Goal: Use online tool/utility: Utilize a website feature to perform a specific function

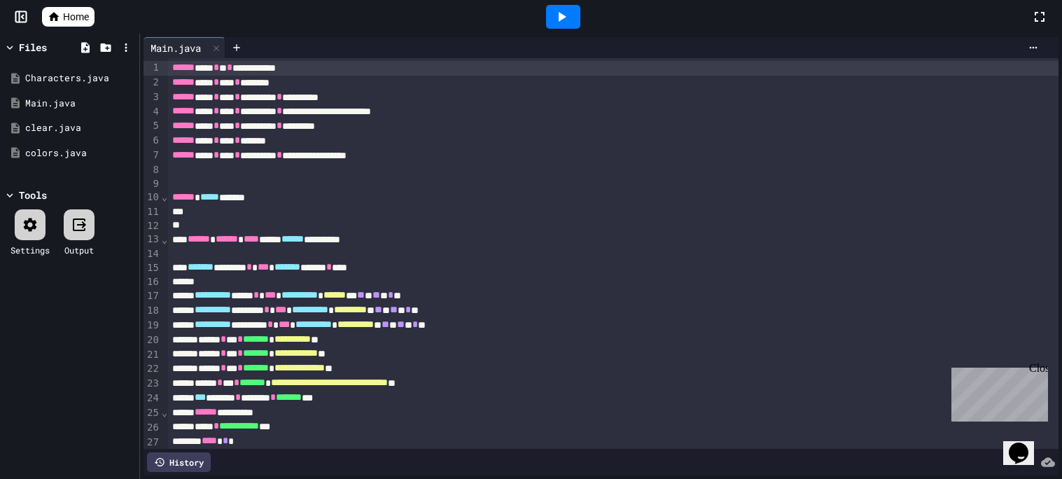
scroll to position [100, 0]
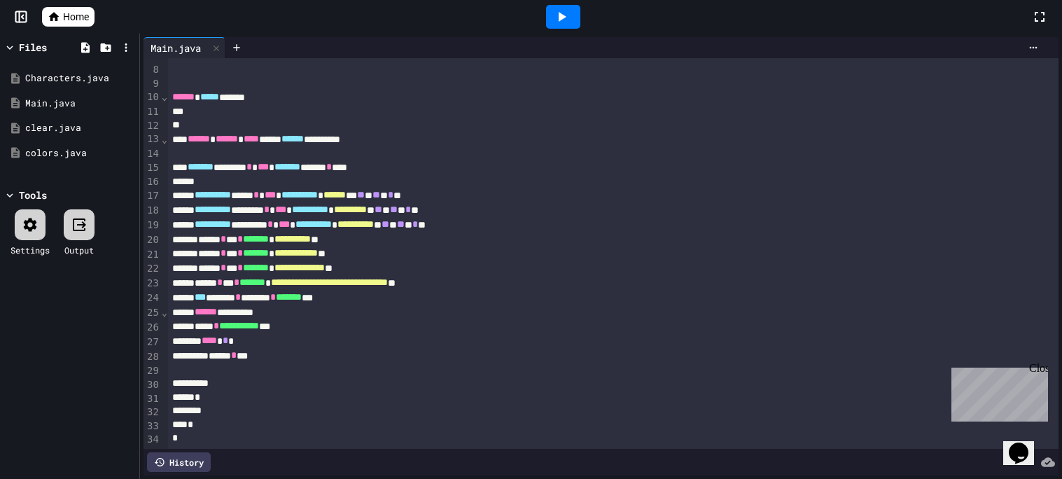
click at [414, 318] on div "****** *********" at bounding box center [613, 312] width 891 height 15
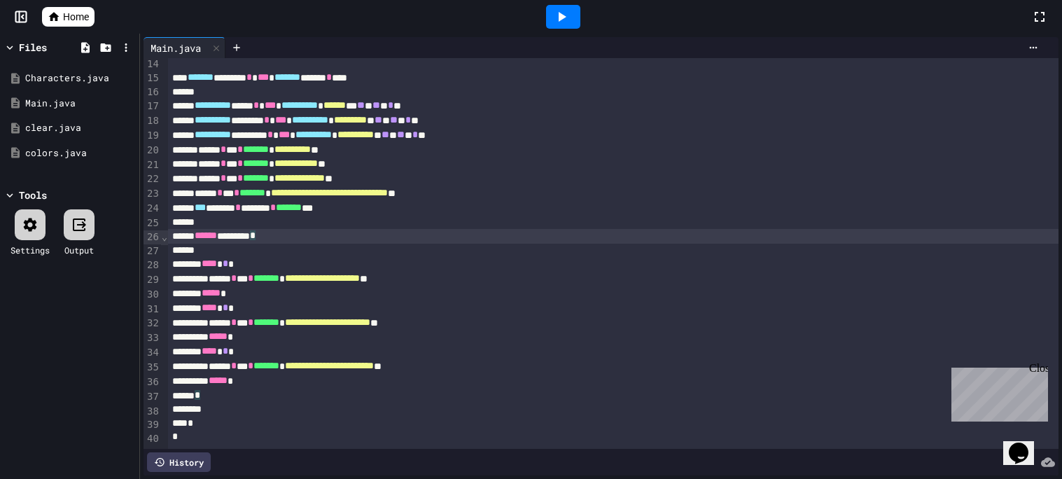
scroll to position [188, 0]
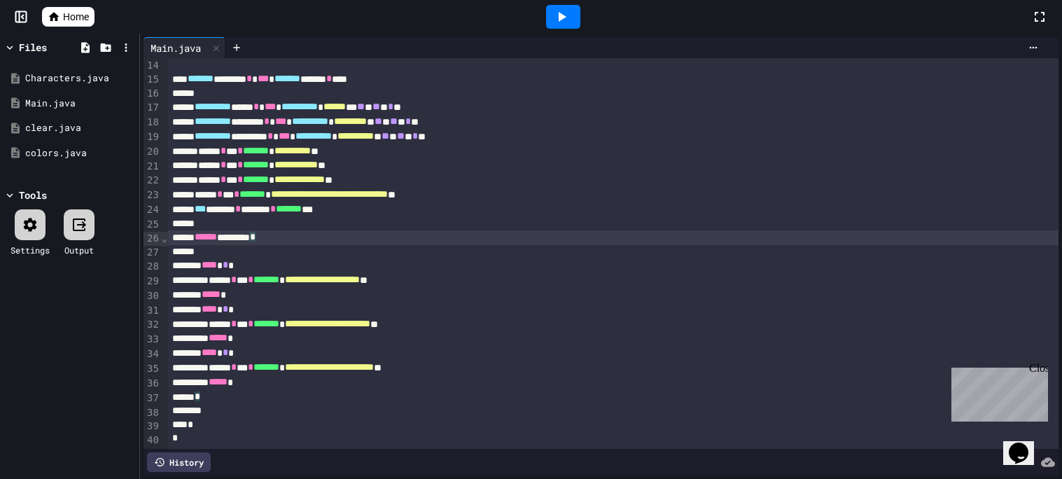
click at [569, 10] on icon at bounding box center [561, 16] width 17 height 17
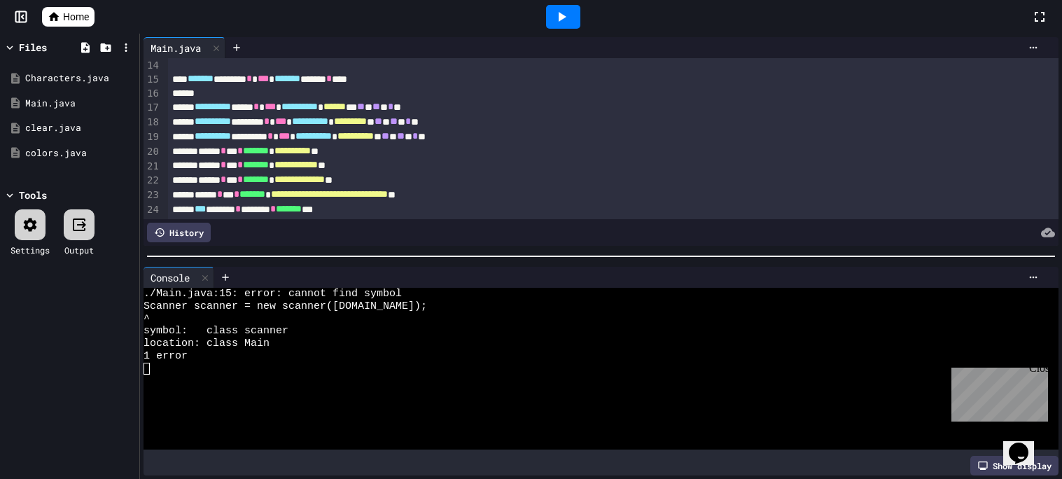
click at [563, 25] on div at bounding box center [563, 17] width 34 height 24
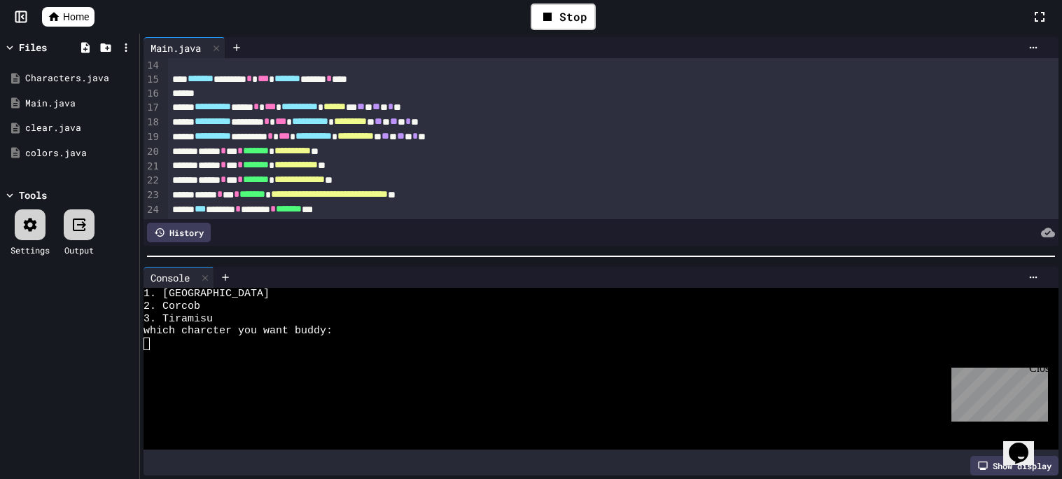
click at [367, 359] on div at bounding box center [594, 356] width 901 height 13
click at [397, 257] on div at bounding box center [601, 256] width 922 height 14
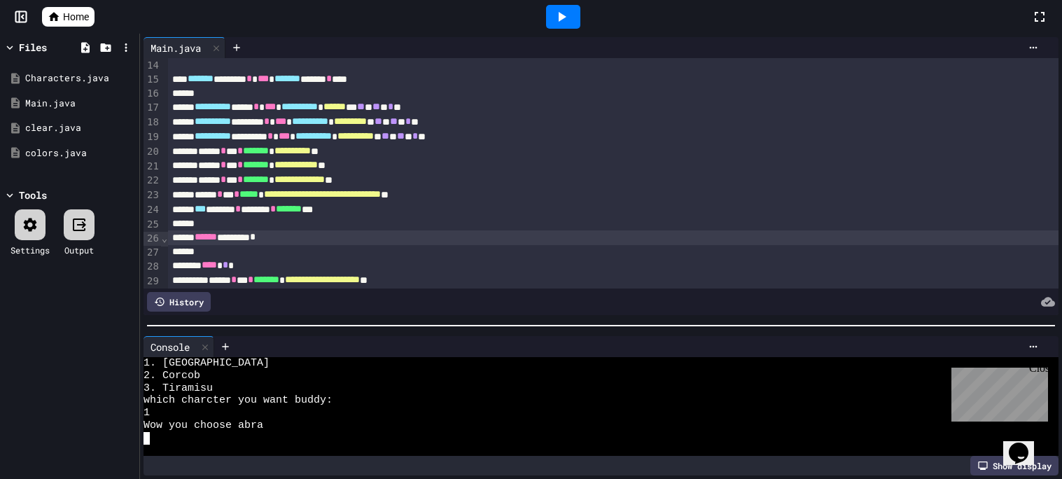
click at [381, 333] on div at bounding box center [601, 326] width 922 height 14
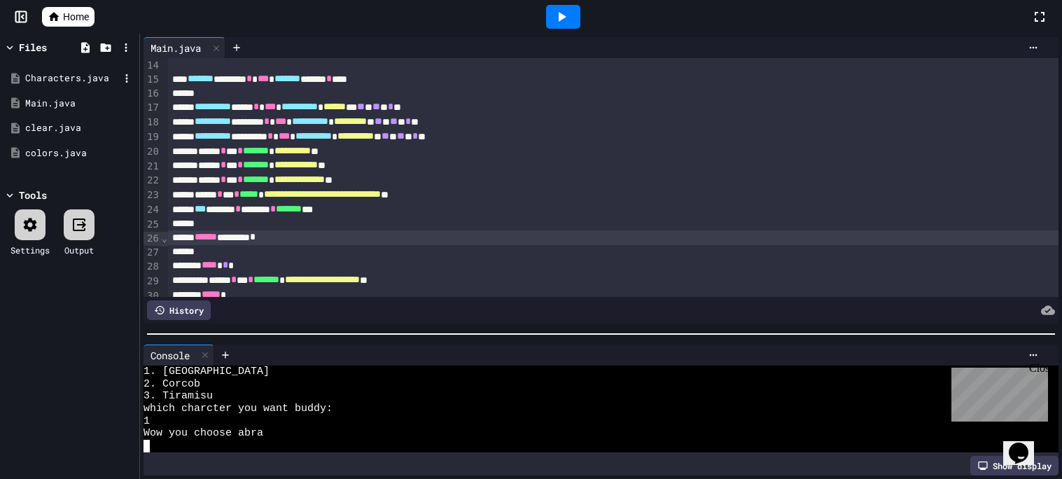
click at [74, 87] on div "Characters.java" at bounding box center [70, 78] width 132 height 25
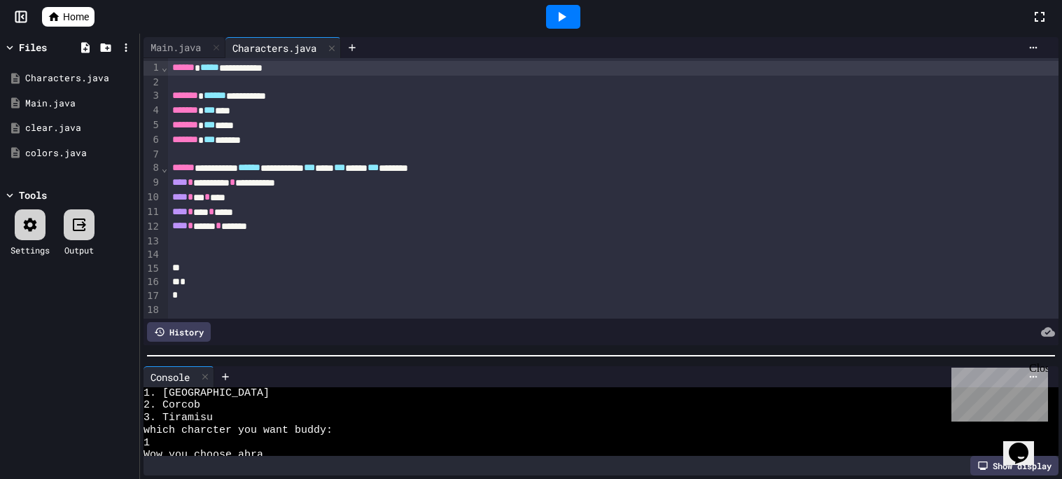
click at [511, 363] on div at bounding box center [601, 356] width 922 height 14
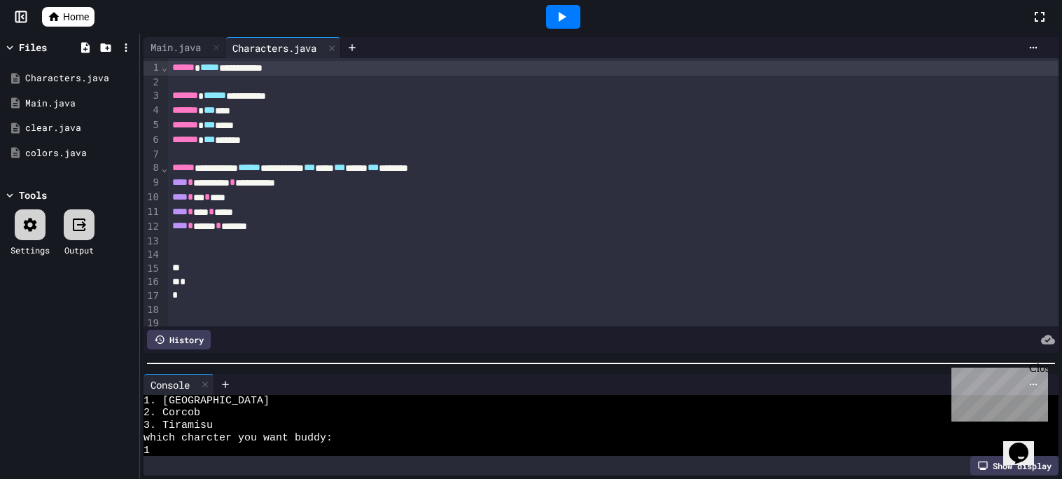
scroll to position [37, 0]
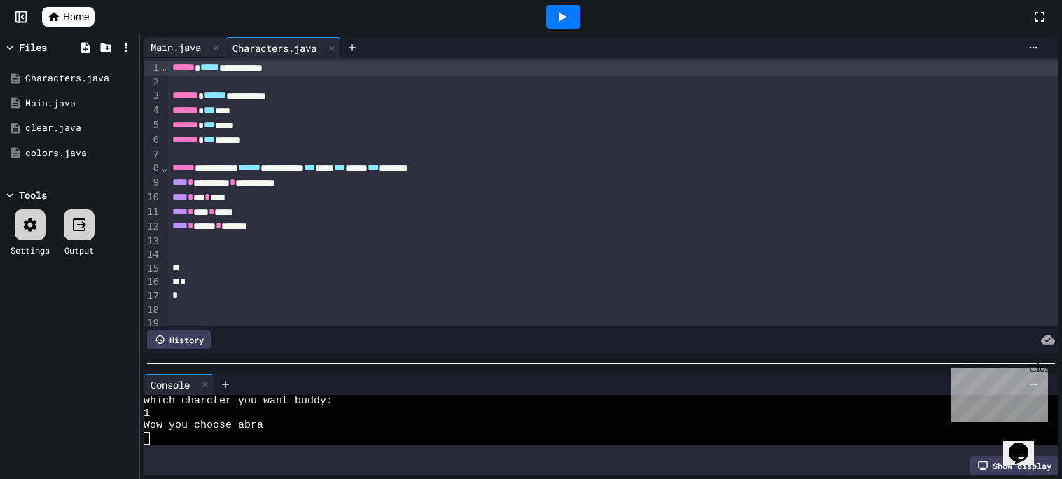
click at [170, 40] on div "Main.java" at bounding box center [176, 47] width 64 height 15
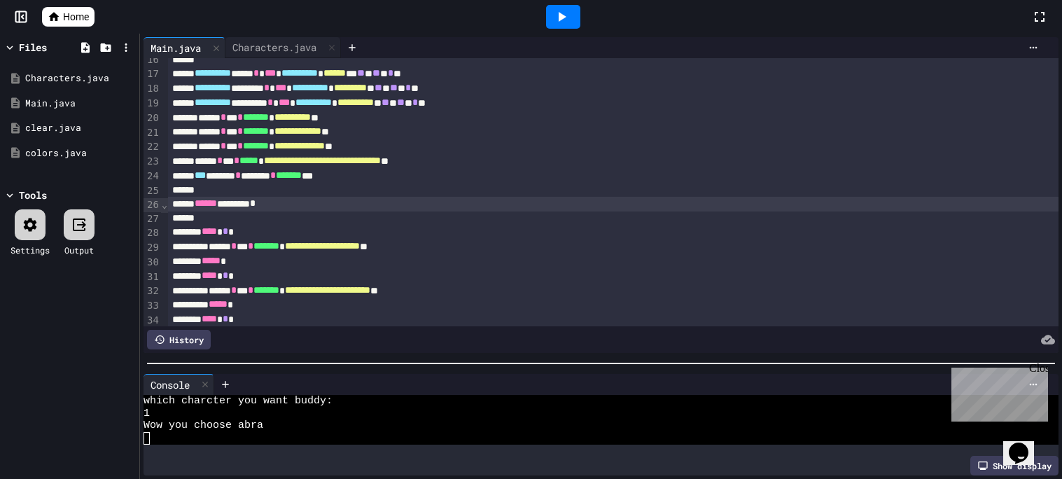
scroll to position [226, 0]
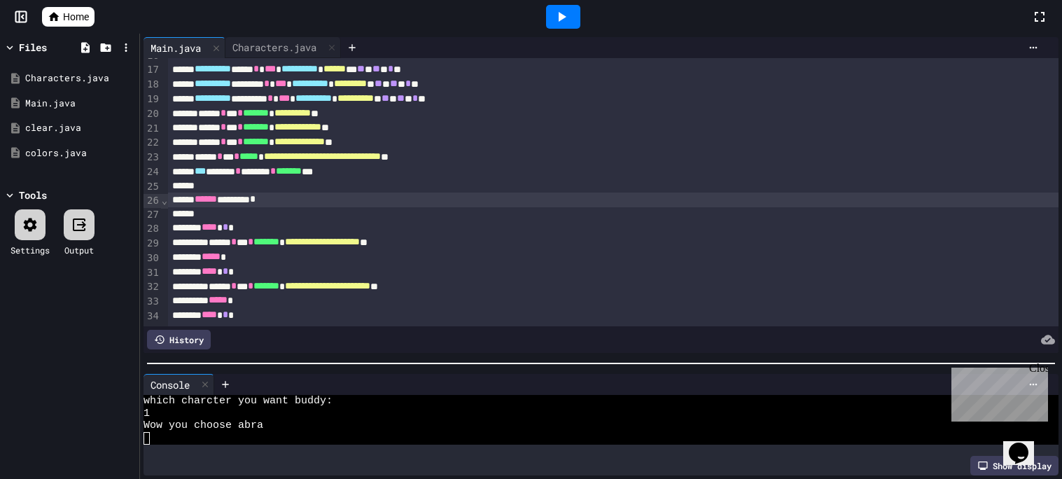
click at [493, 245] on div "**********" at bounding box center [613, 242] width 891 height 15
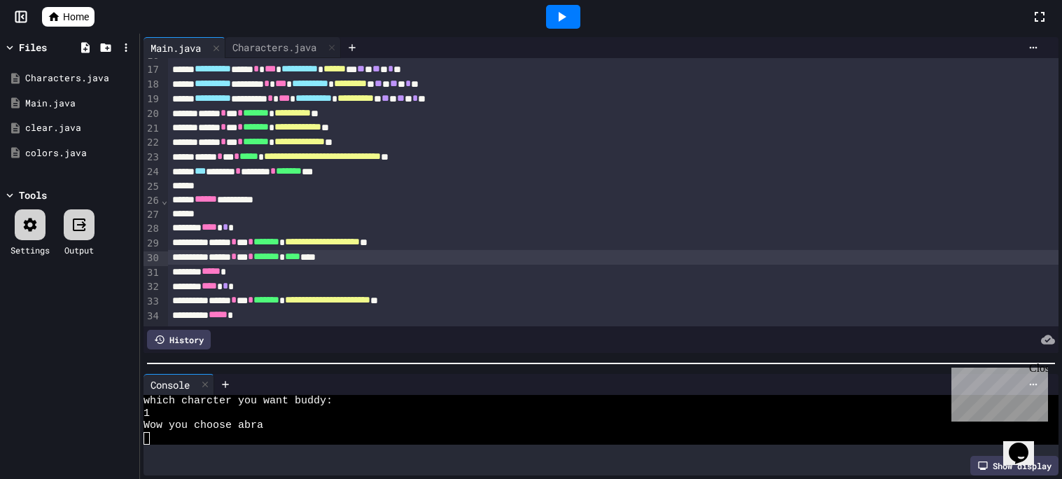
click at [554, 27] on div at bounding box center [563, 17] width 34 height 24
click at [377, 262] on div "****** * *** * ******* * **** ****" at bounding box center [613, 257] width 891 height 15
click at [564, 20] on icon at bounding box center [561, 16] width 17 height 17
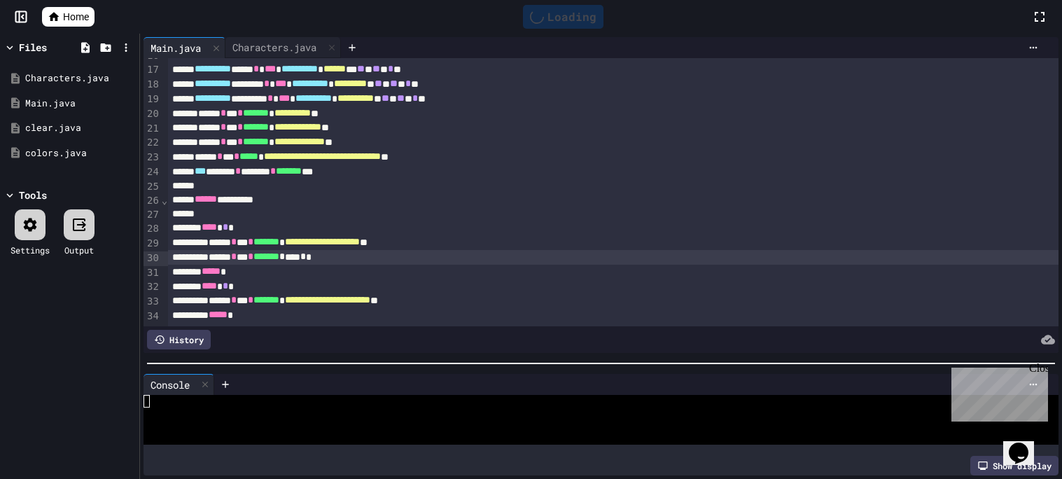
scroll to position [0, 0]
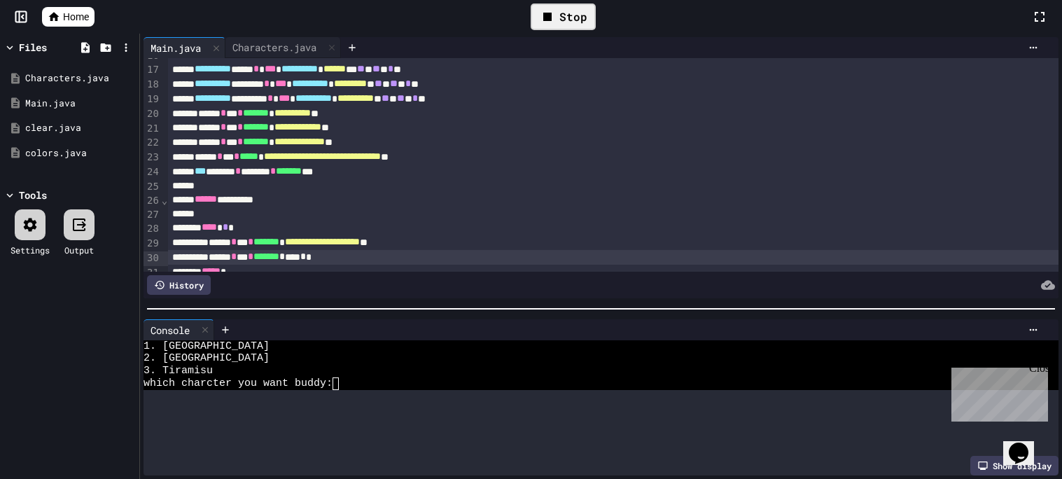
click at [578, 302] on div at bounding box center [601, 309] width 922 height 14
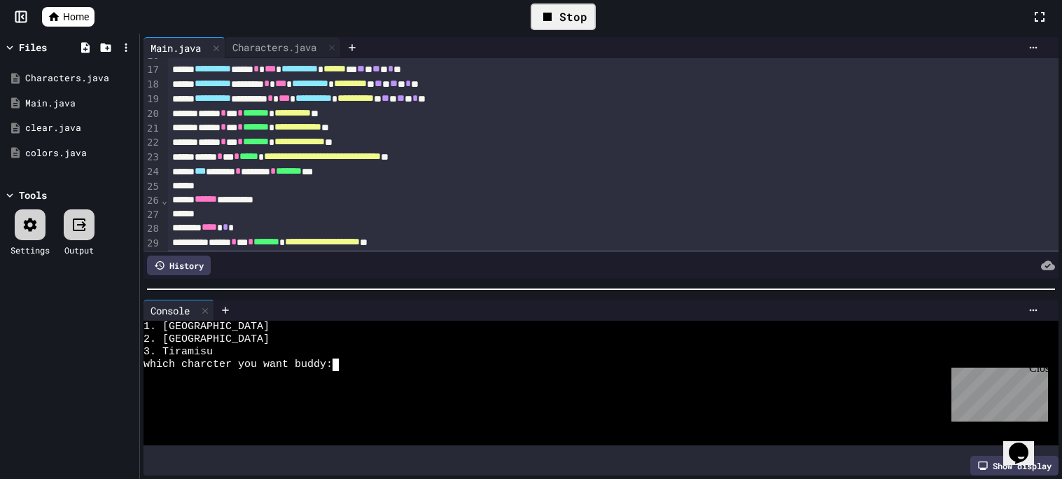
click at [499, 349] on div "3. Tiramisu" at bounding box center [594, 352] width 901 height 13
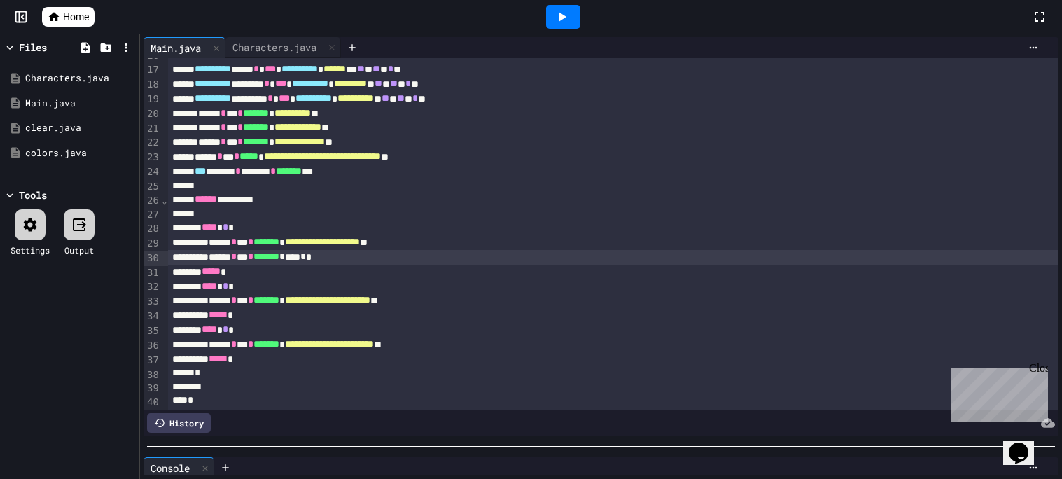
click at [632, 452] on div at bounding box center [601, 447] width 922 height 14
click at [261, 43] on div "Characters.java" at bounding box center [275, 47] width 98 height 15
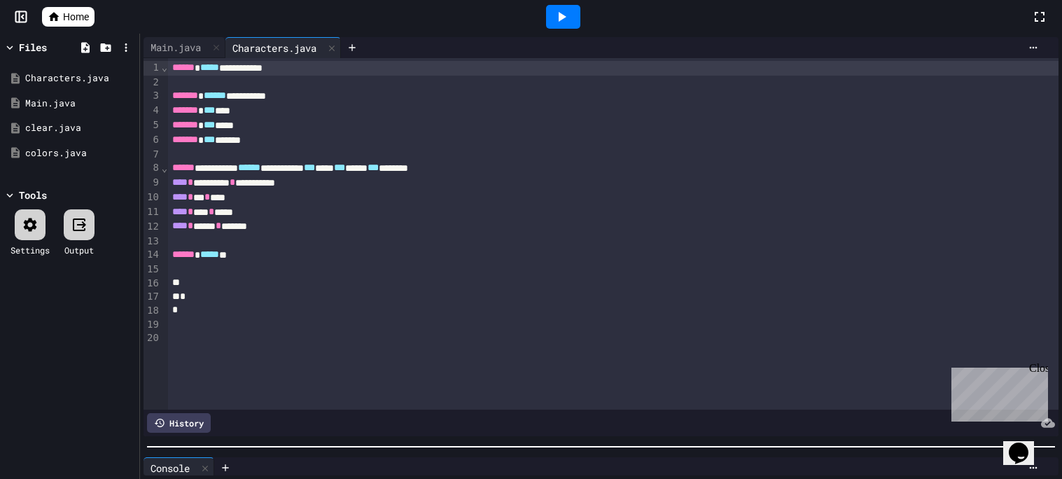
click at [364, 272] on div at bounding box center [613, 270] width 891 height 14
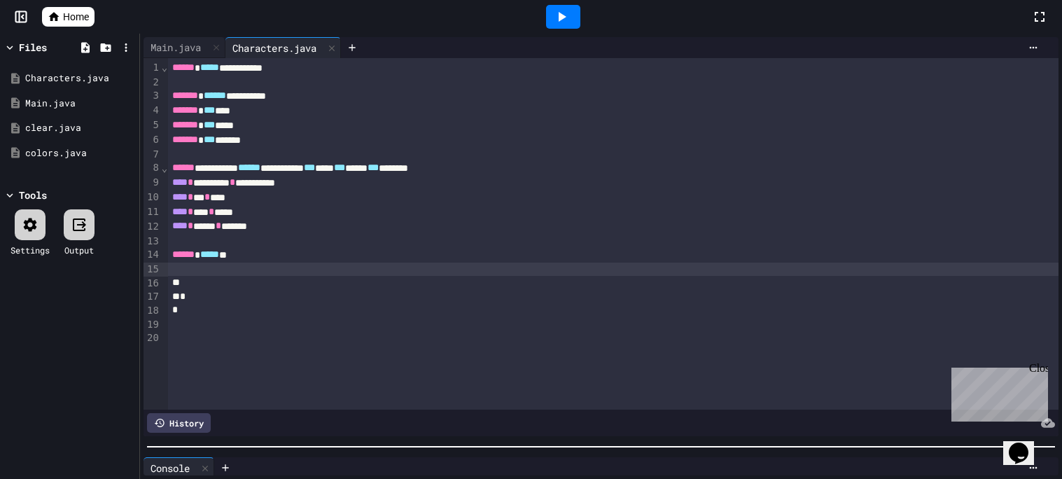
click at [363, 246] on div at bounding box center [613, 241] width 891 height 14
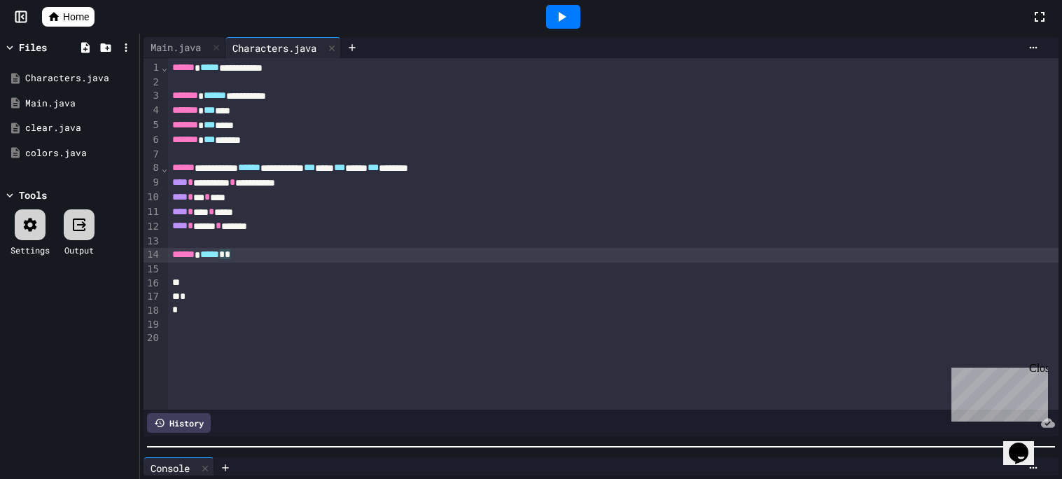
click at [352, 257] on div "****** ***** * *" at bounding box center [613, 255] width 891 height 15
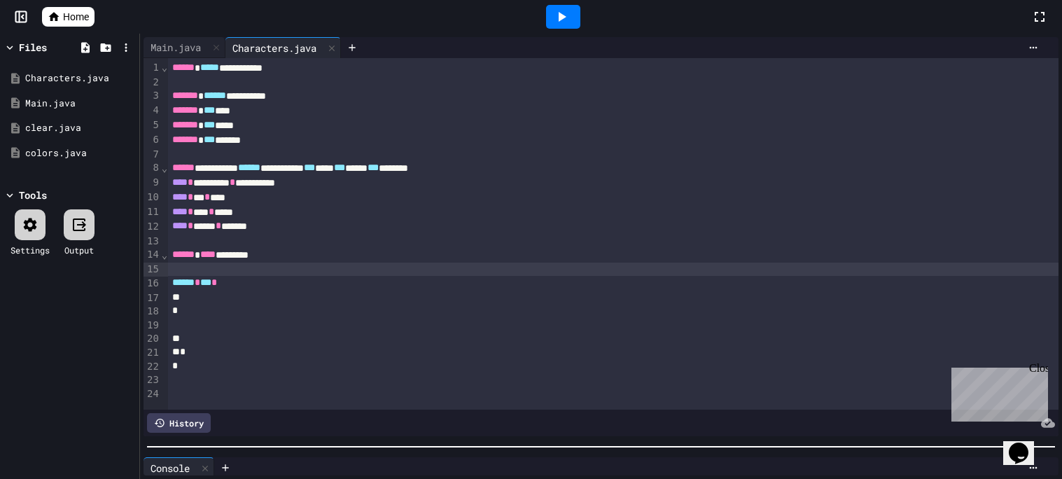
click at [486, 263] on div at bounding box center [613, 270] width 891 height 14
click at [487, 271] on div at bounding box center [613, 270] width 891 height 14
click at [496, 289] on div "****** * *** *" at bounding box center [613, 283] width 891 height 15
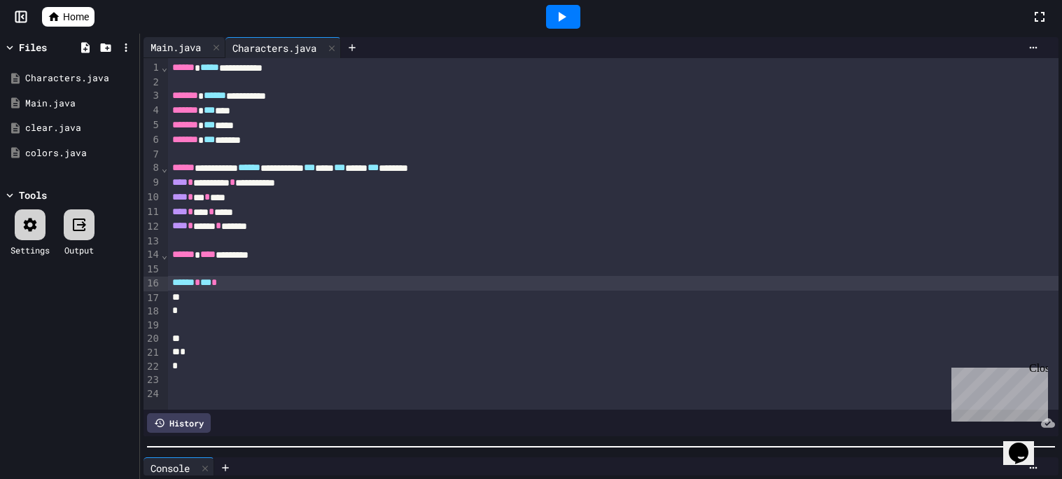
click at [198, 43] on div "Main.java" at bounding box center [176, 47] width 64 height 15
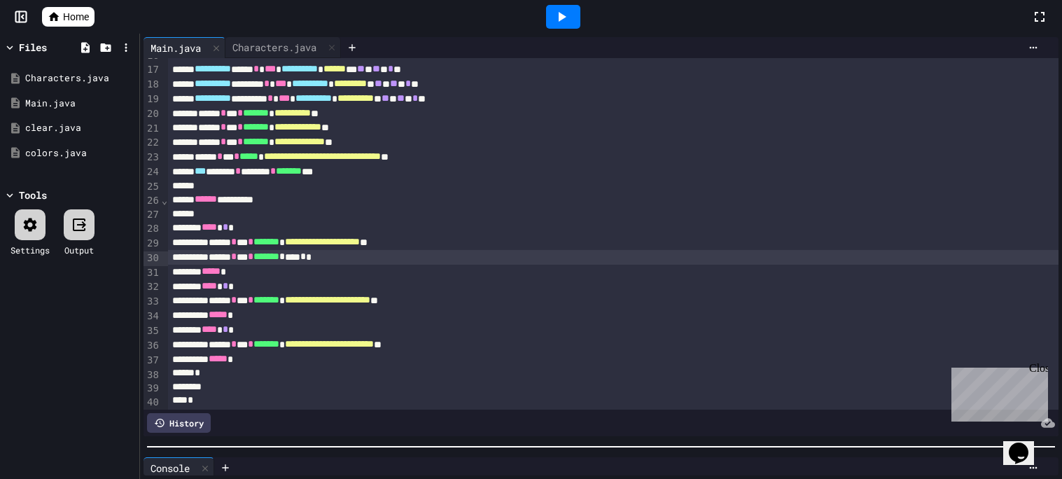
click at [306, 258] on span "*" at bounding box center [303, 256] width 6 height 10
click at [269, 40] on div "Characters.java" at bounding box center [275, 47] width 98 height 15
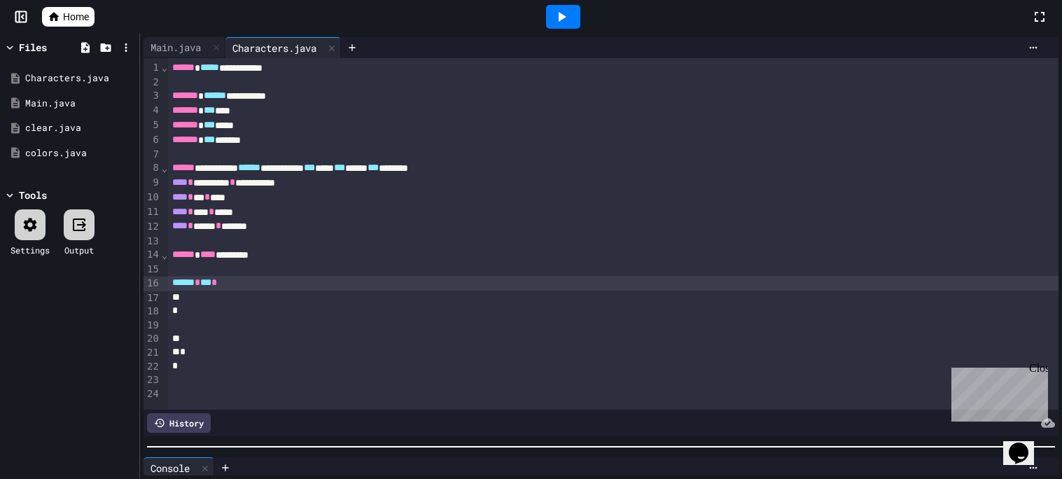
click at [373, 266] on div at bounding box center [613, 270] width 891 height 14
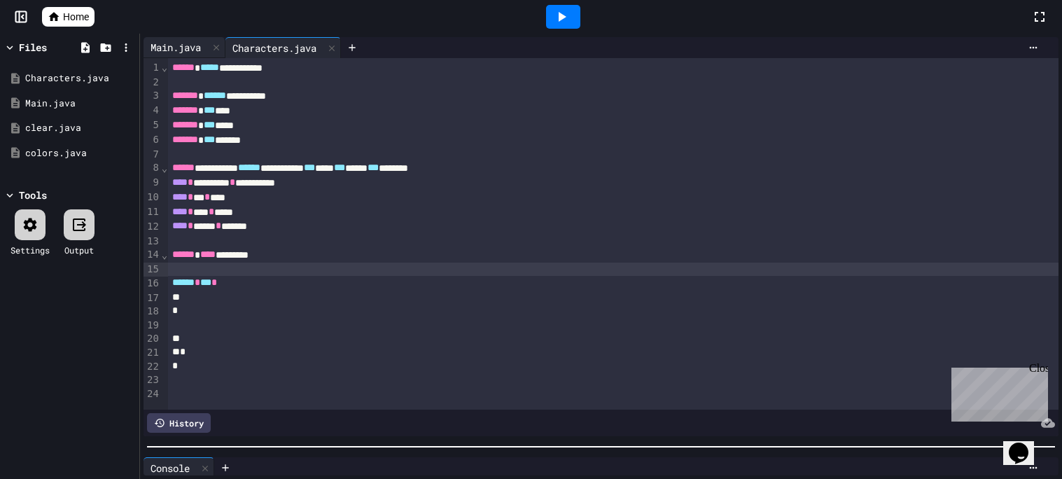
click at [188, 41] on div "Main.java" at bounding box center [176, 47] width 64 height 15
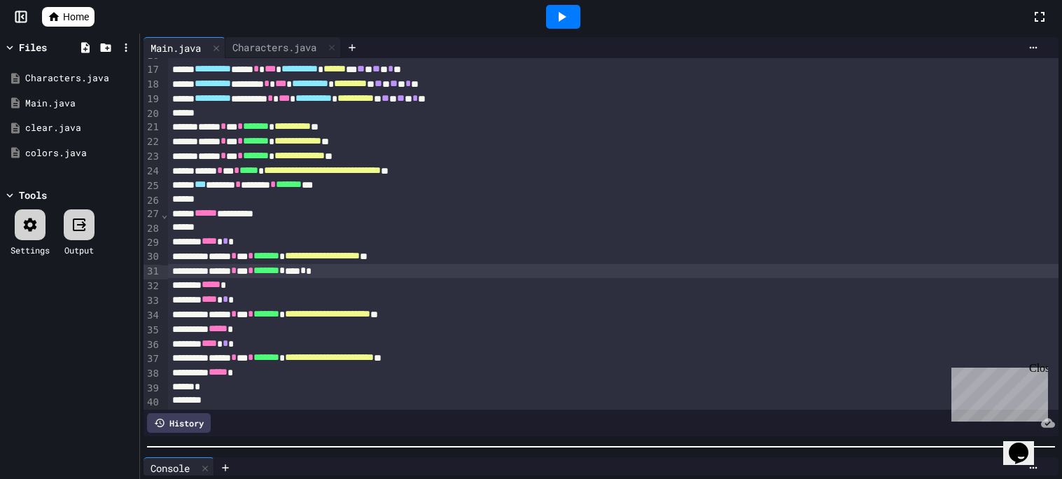
click at [306, 270] on span "*" at bounding box center [303, 270] width 6 height 10
click at [302, 48] on div "Characters.java" at bounding box center [275, 47] width 98 height 15
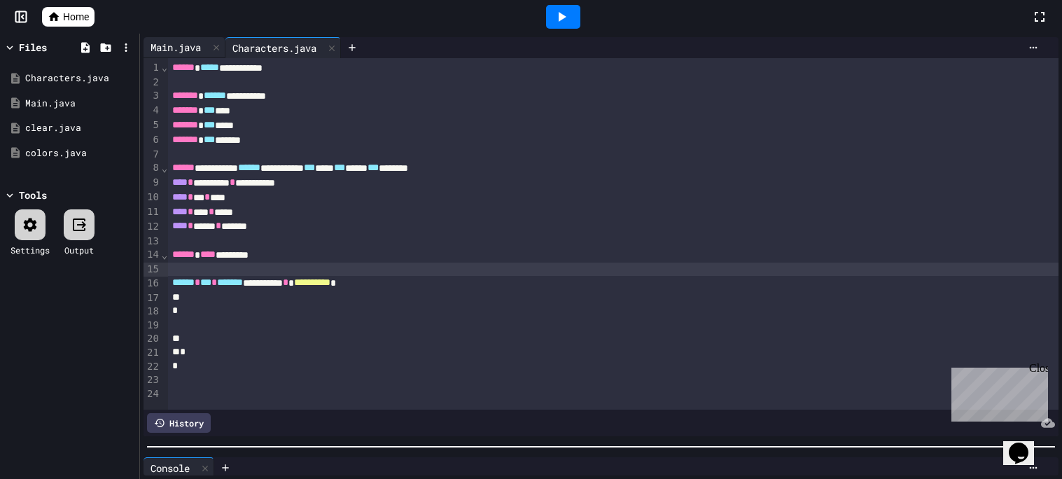
click at [196, 41] on div "Main.java" at bounding box center [176, 47] width 64 height 15
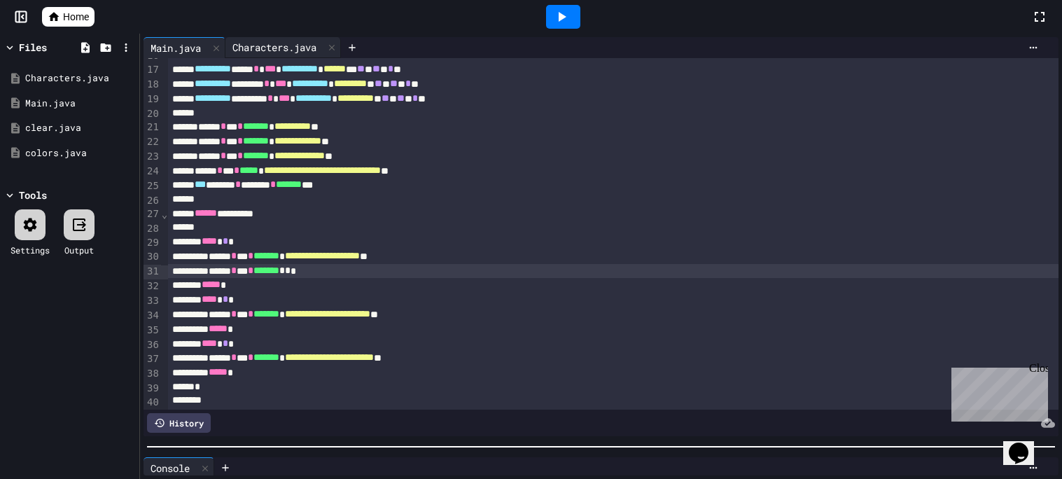
click at [258, 46] on div "Characters.java" at bounding box center [275, 47] width 98 height 15
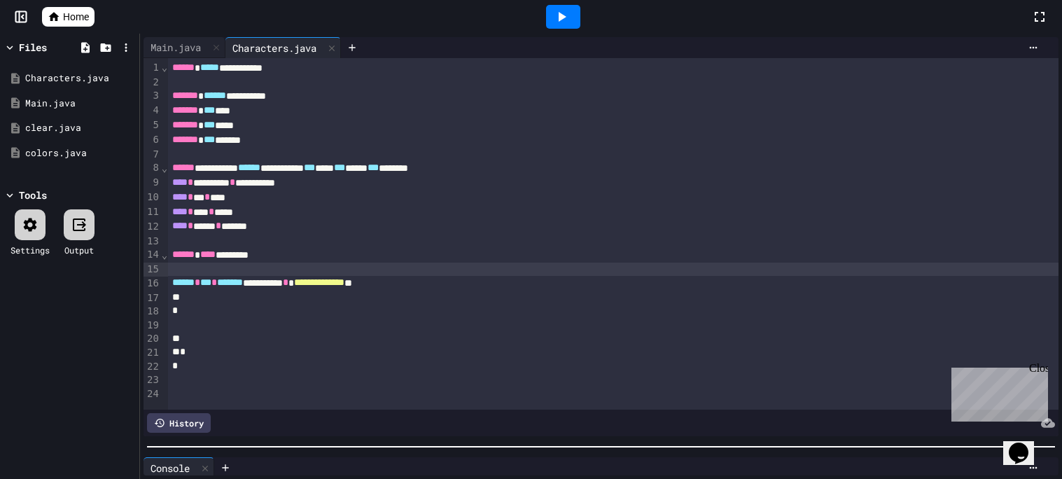
click at [561, 29] on div at bounding box center [563, 17] width 48 height 38
click at [576, 16] on div at bounding box center [563, 17] width 34 height 24
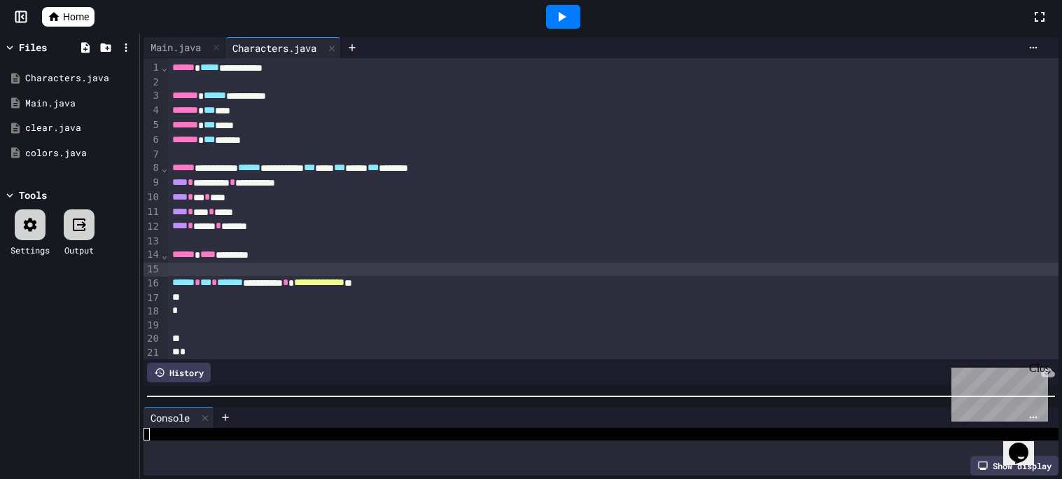
click at [505, 389] on div at bounding box center [601, 396] width 922 height 14
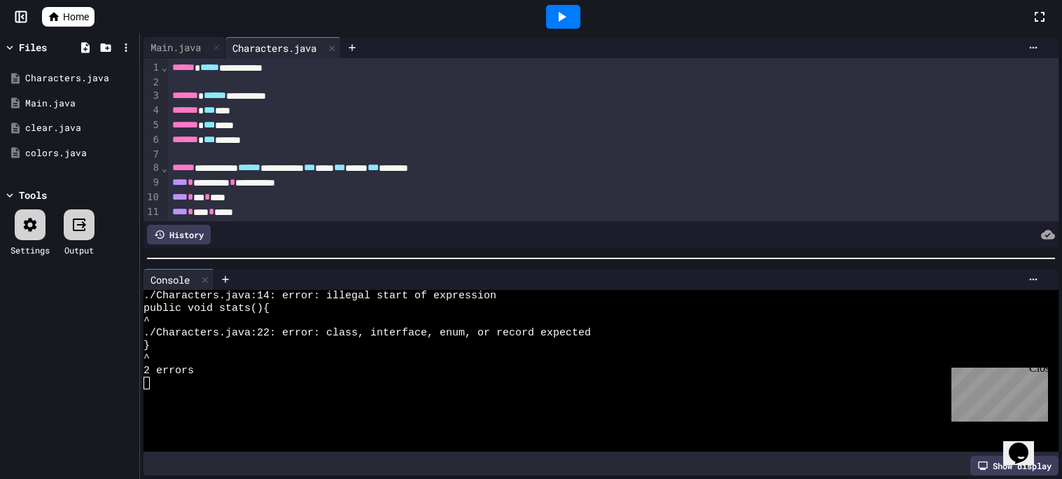
scroll to position [0, 0]
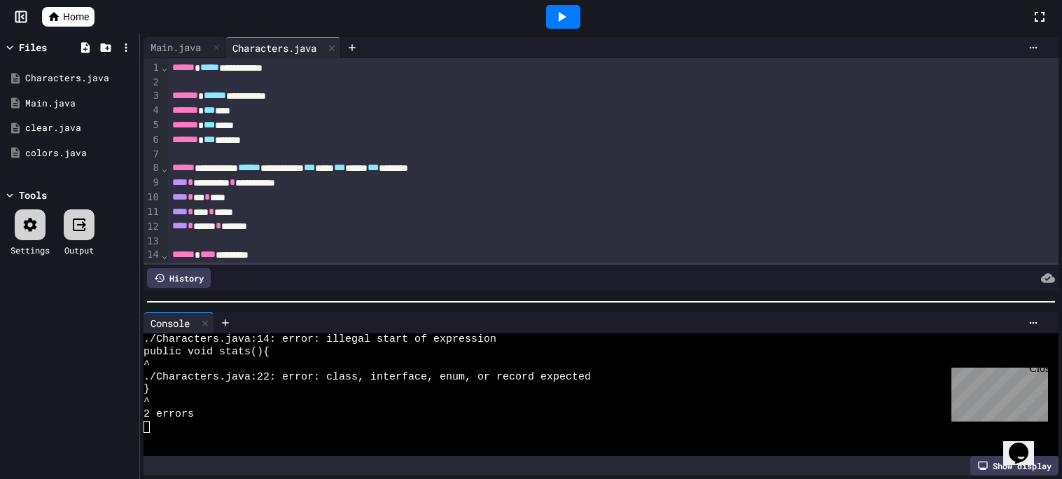
click at [490, 309] on div at bounding box center [601, 302] width 922 height 14
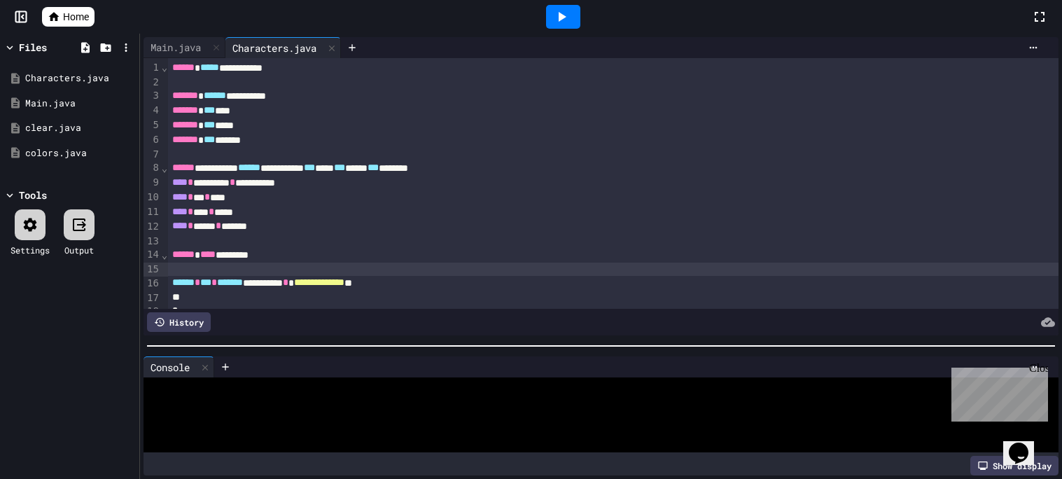
scroll to position [25, 0]
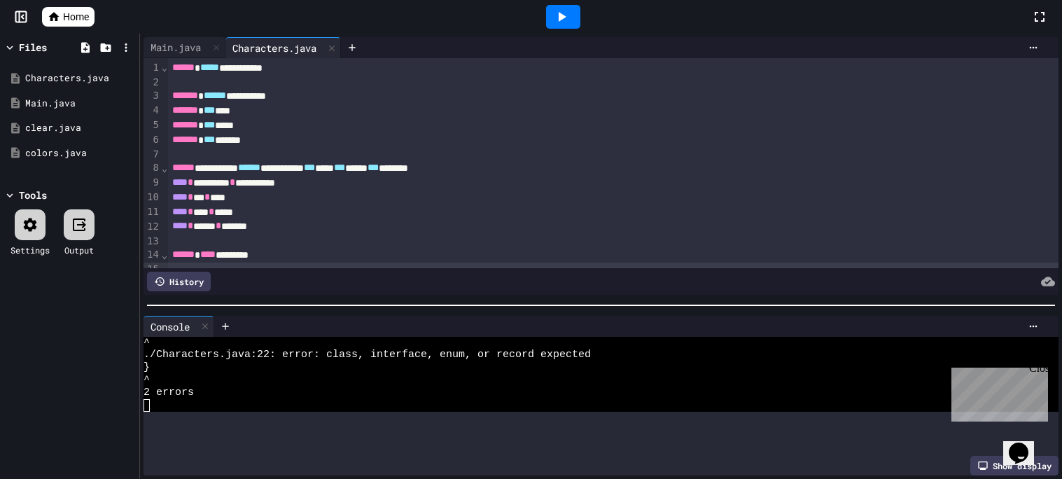
click at [504, 302] on div at bounding box center [601, 305] width 922 height 14
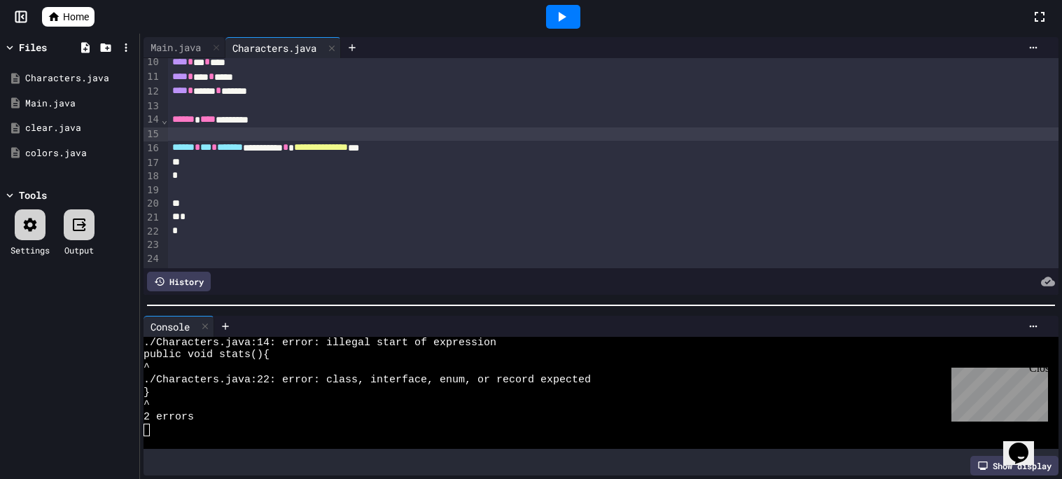
scroll to position [134, 0]
click at [190, 41] on div "Main.java" at bounding box center [176, 47] width 64 height 15
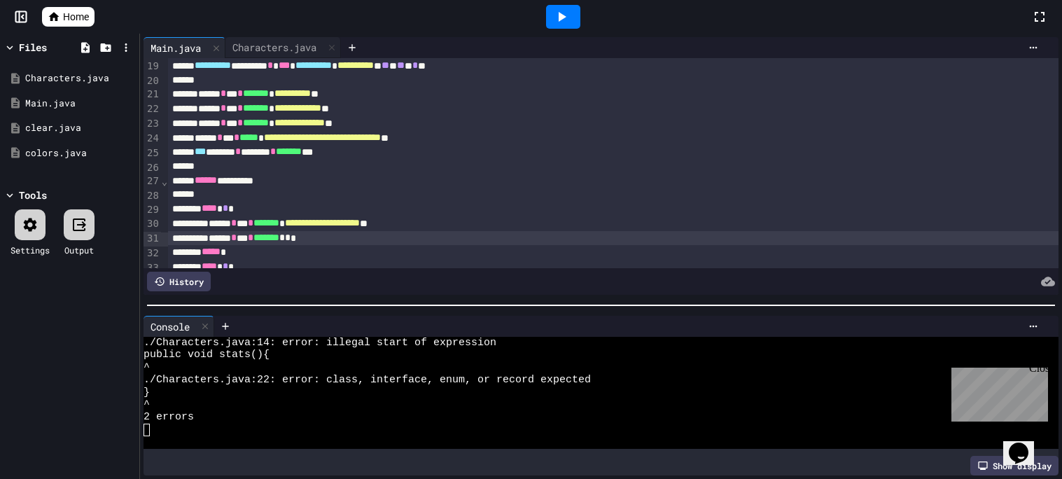
scroll to position [264, 0]
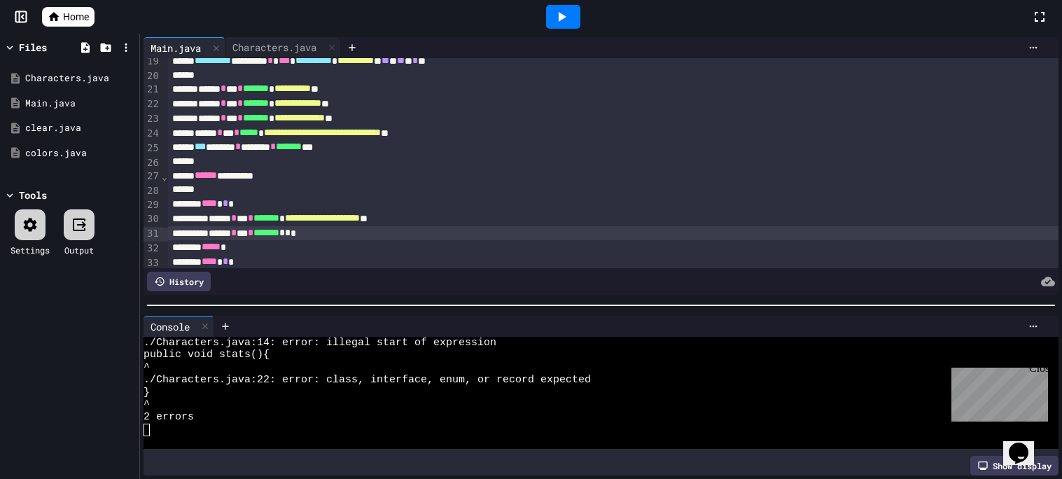
click at [291, 235] on span "*" at bounding box center [288, 233] width 6 height 10
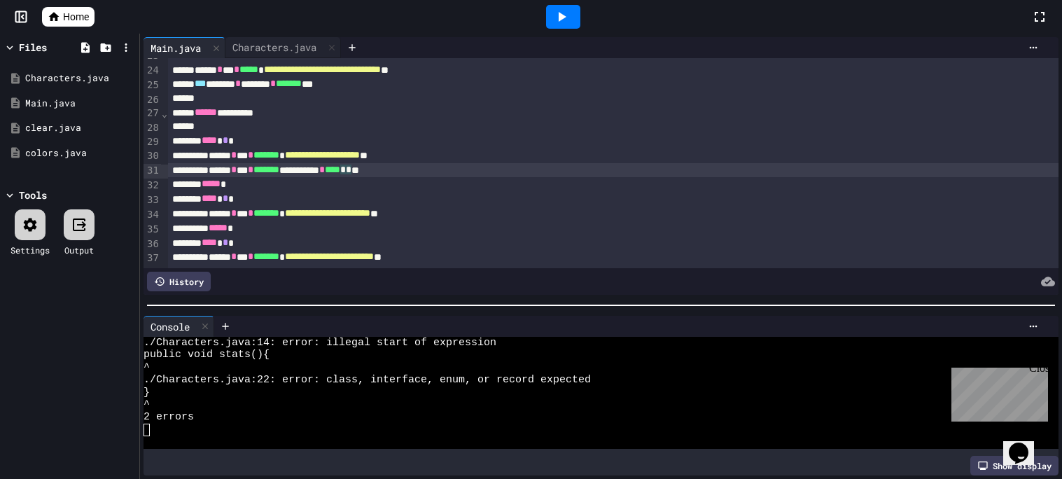
scroll to position [335, 0]
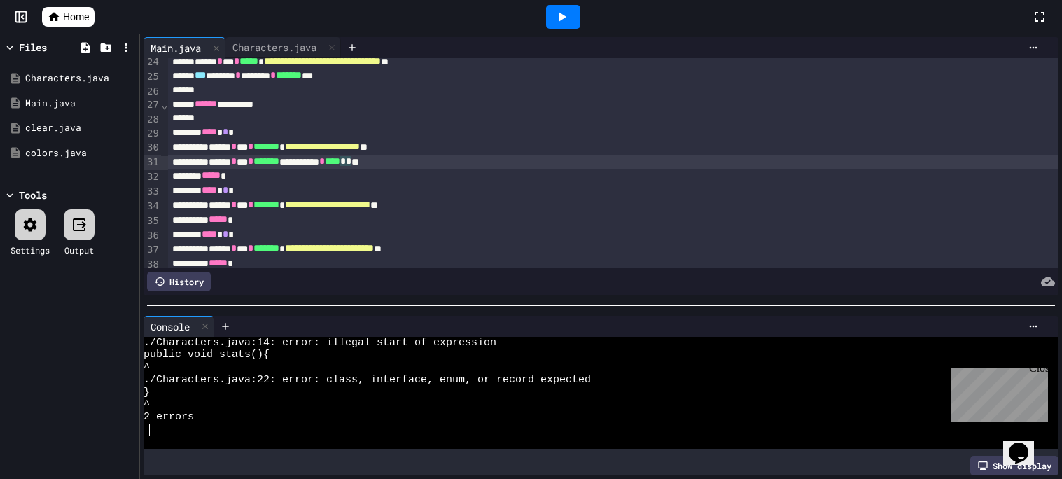
click at [574, 13] on div at bounding box center [563, 17] width 34 height 24
click at [566, 14] on icon at bounding box center [561, 16] width 17 height 17
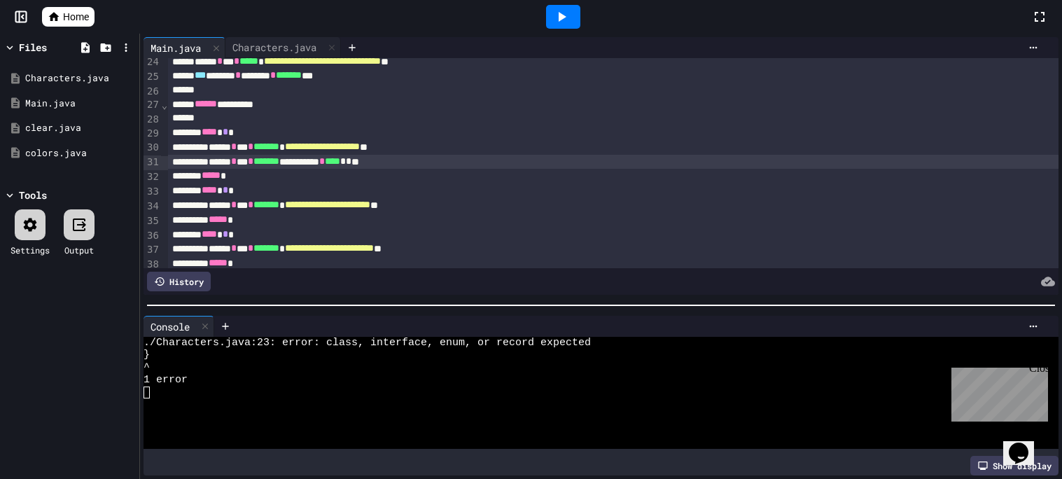
scroll to position [397, 0]
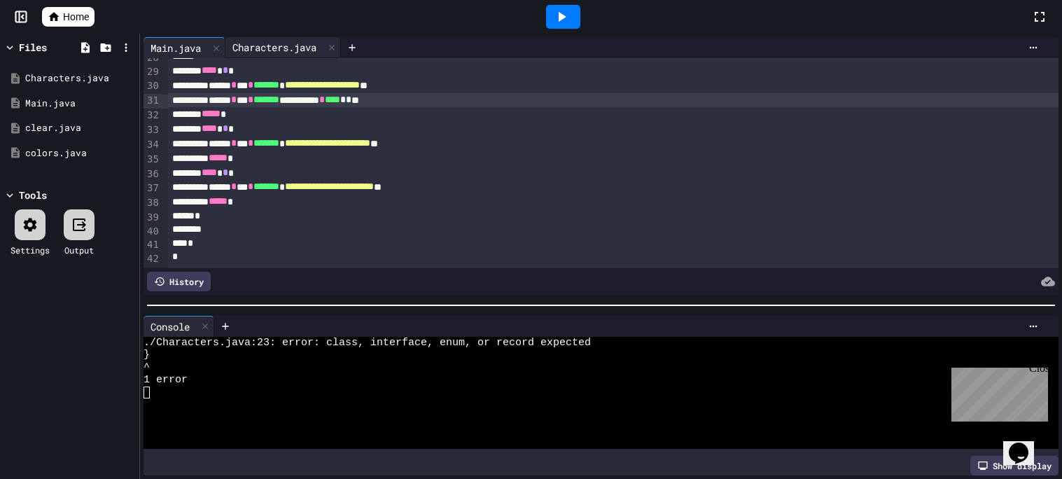
click at [291, 40] on div "Characters.java" at bounding box center [275, 47] width 98 height 15
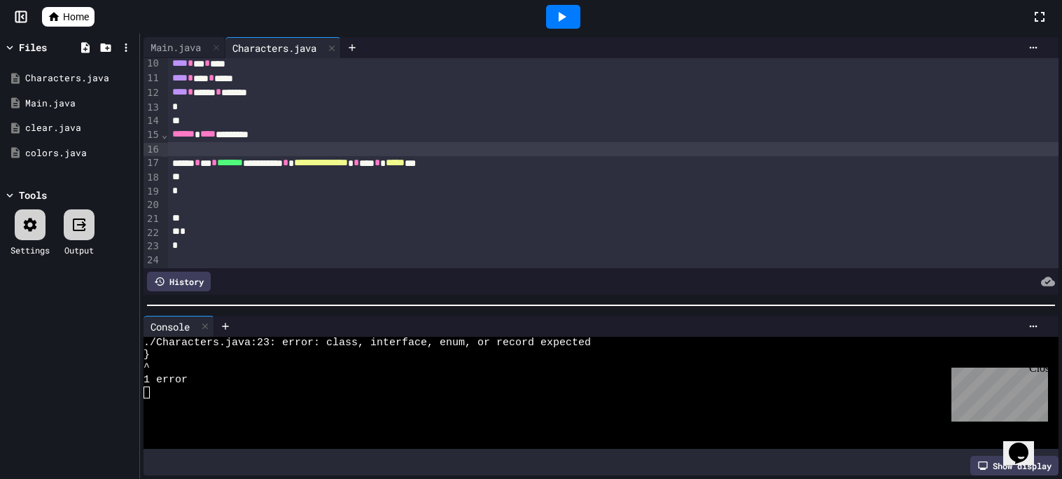
scroll to position [149, 0]
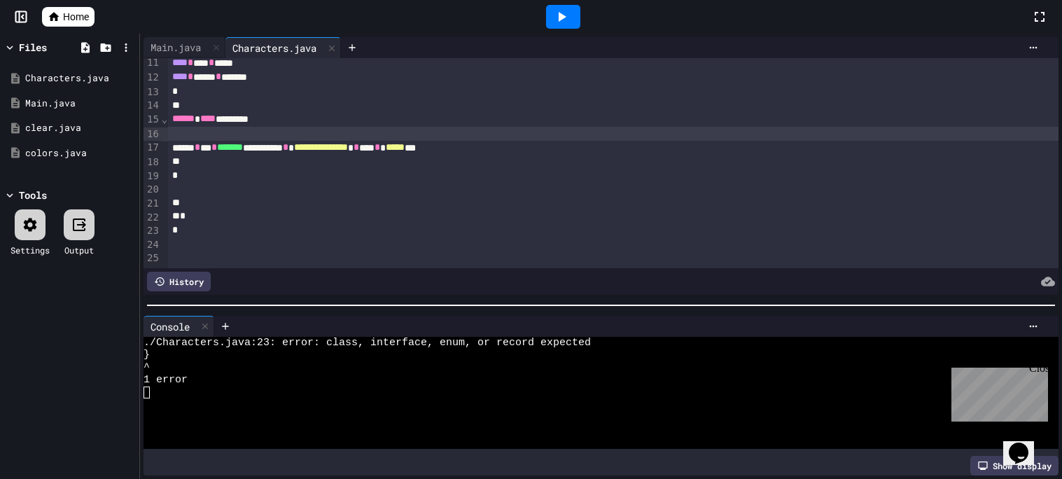
click at [317, 188] on div at bounding box center [613, 189] width 891 height 14
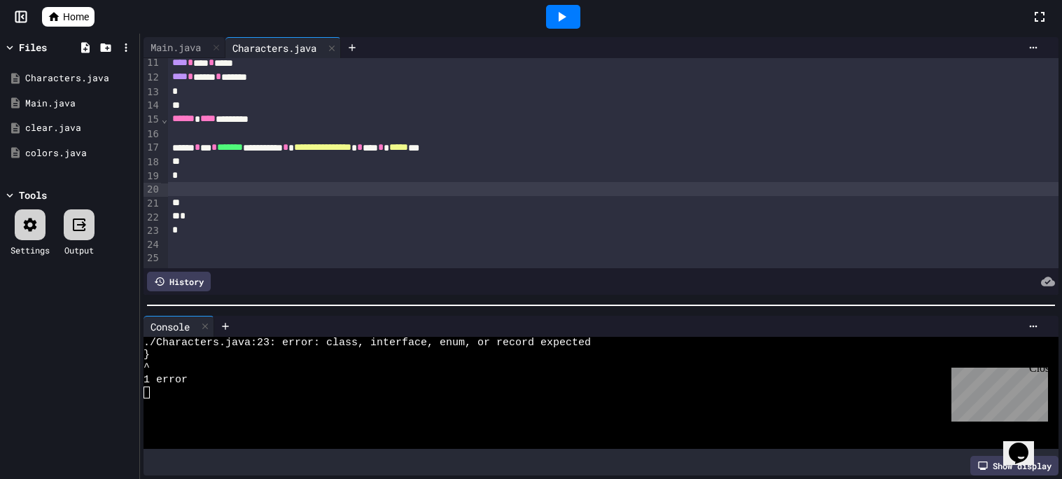
click at [335, 217] on div "*" at bounding box center [613, 216] width 891 height 14
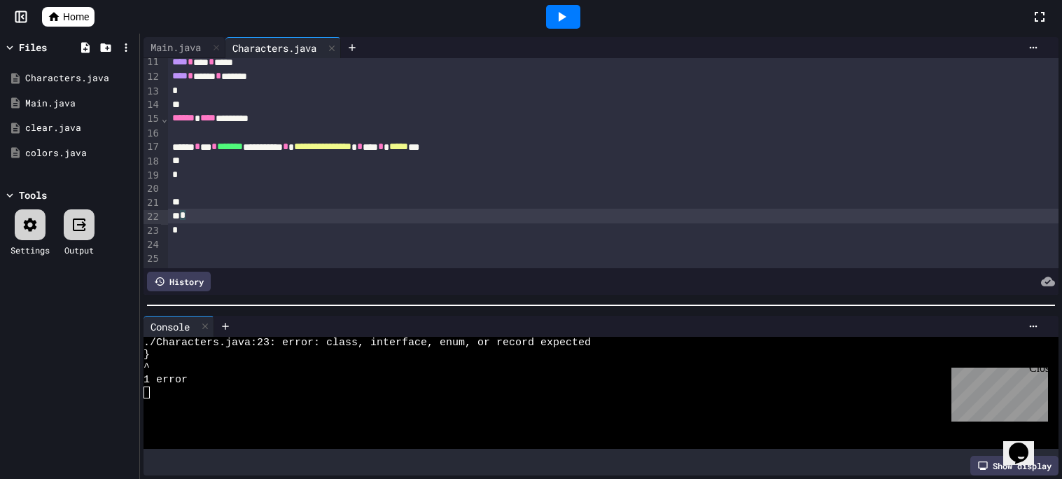
click at [352, 161] on div at bounding box center [613, 161] width 891 height 14
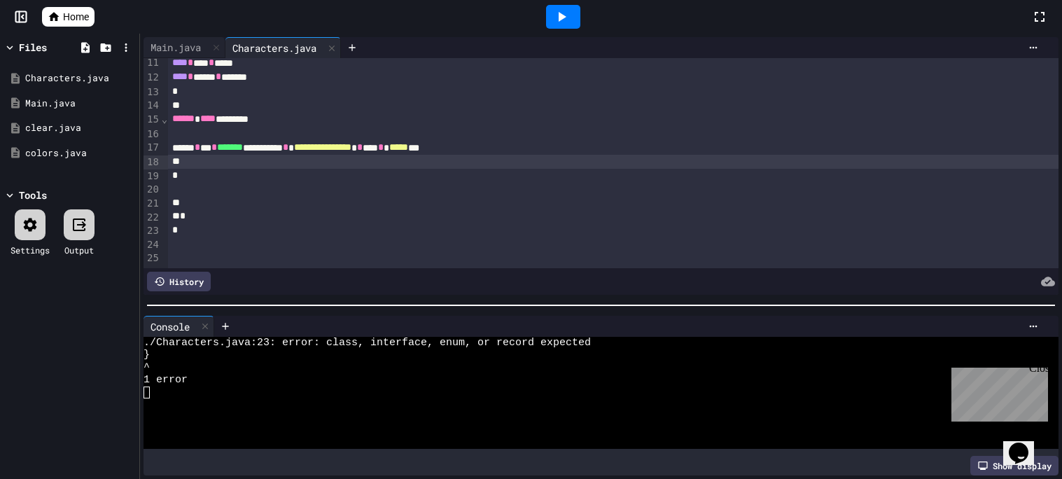
click at [356, 174] on div "*" at bounding box center [613, 176] width 891 height 14
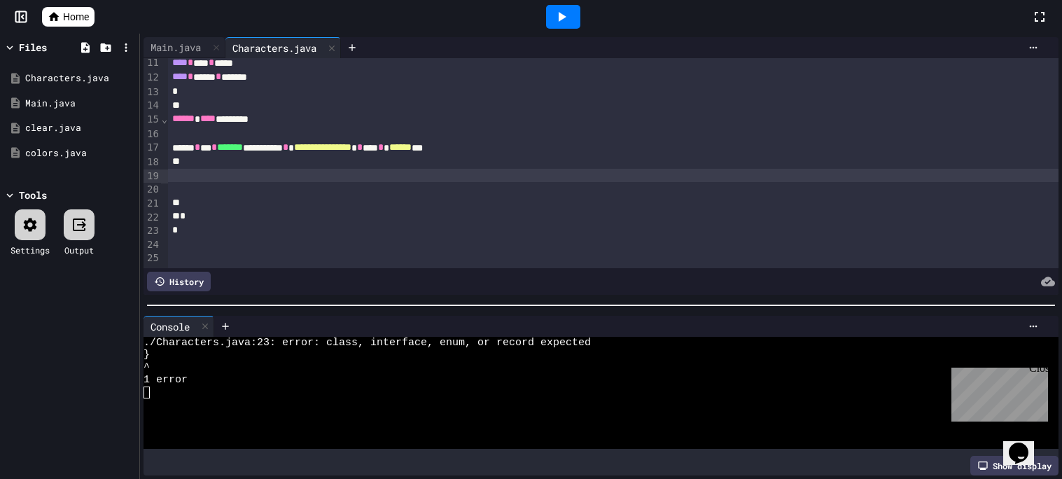
click at [560, 22] on icon at bounding box center [561, 16] width 17 height 17
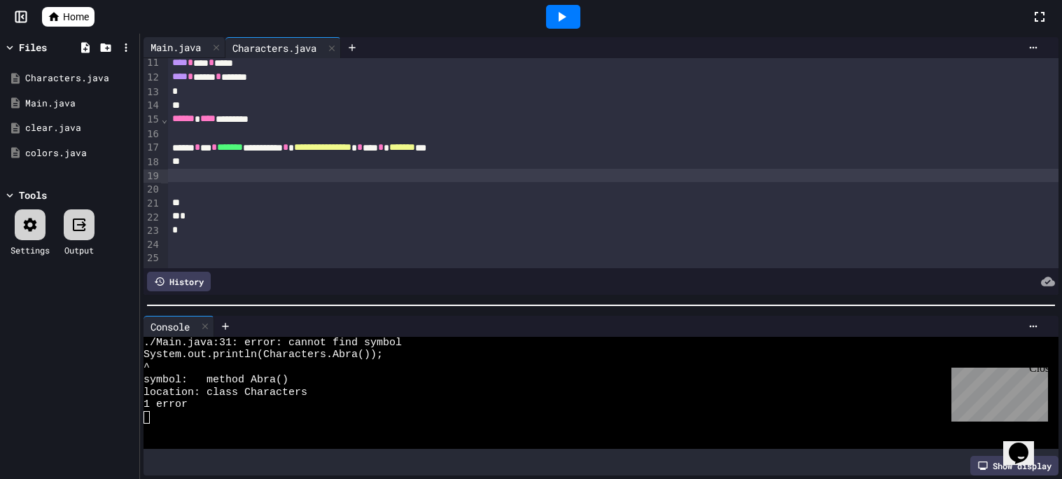
click at [188, 48] on div "Main.java" at bounding box center [176, 47] width 64 height 15
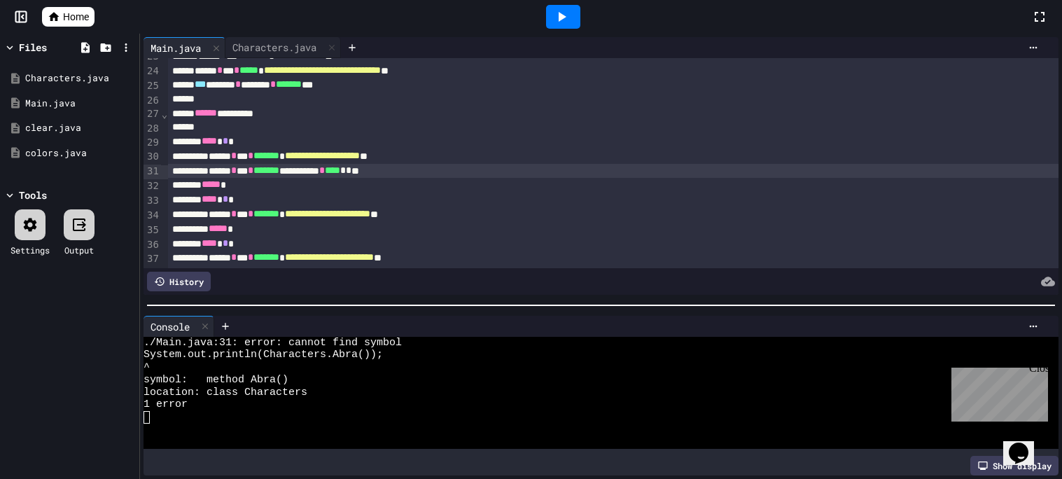
scroll to position [326, 0]
click at [442, 173] on div "**********" at bounding box center [613, 172] width 891 height 15
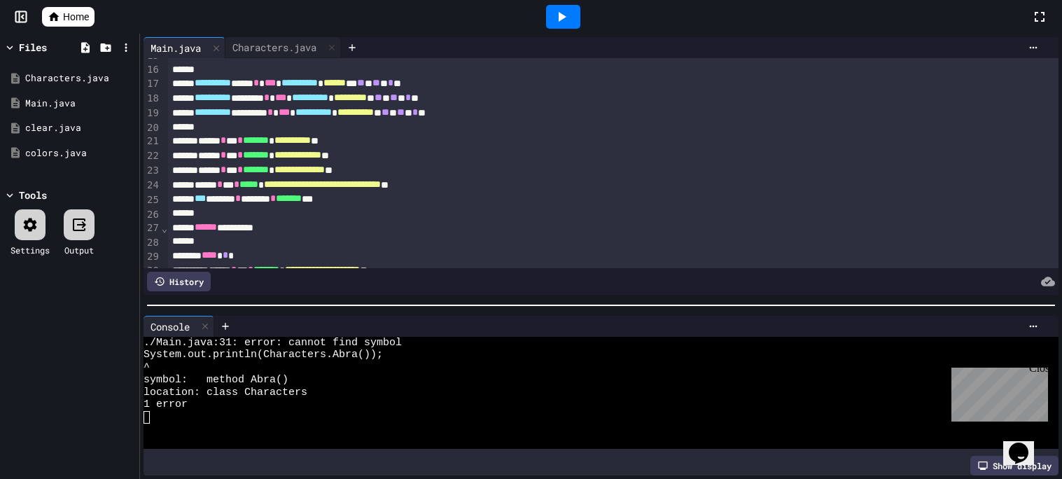
scroll to position [207, 0]
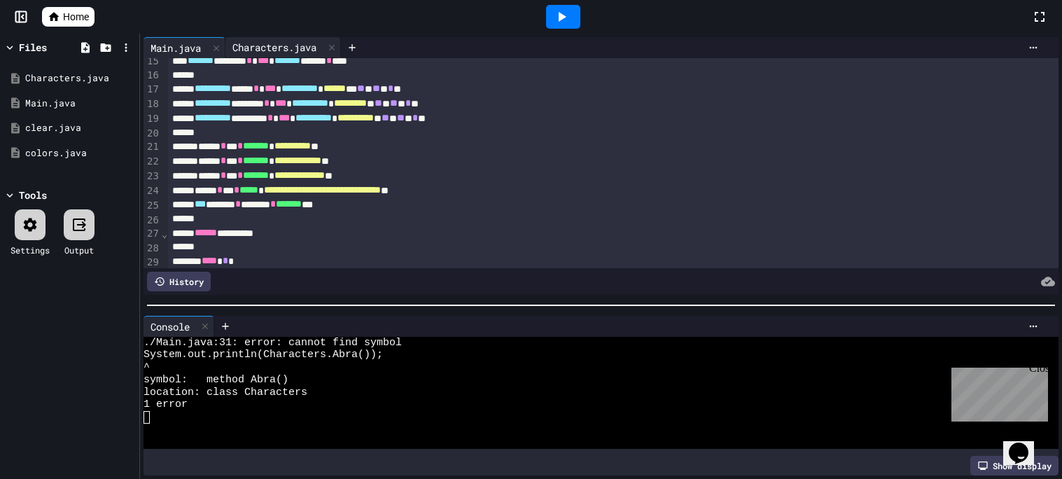
click at [287, 43] on div "Characters.java" at bounding box center [275, 47] width 98 height 15
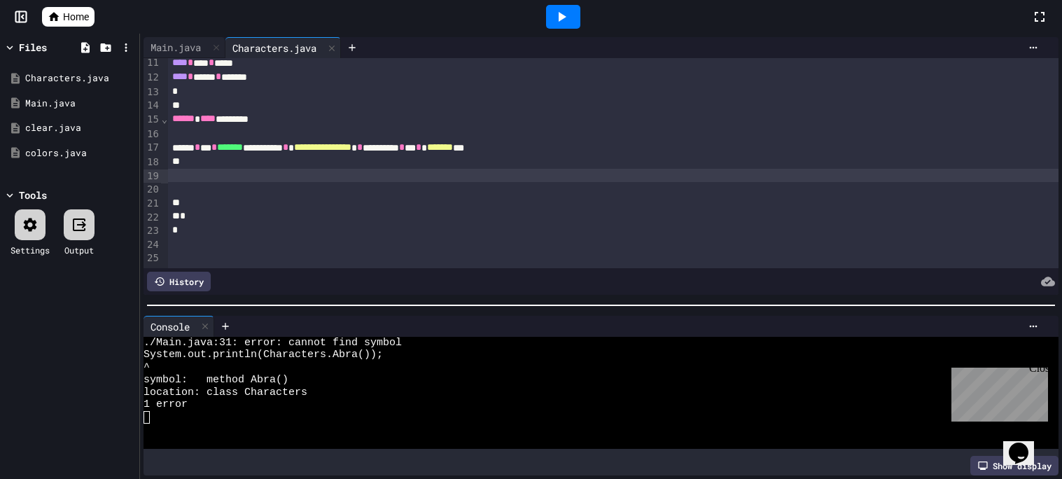
click at [549, 7] on div at bounding box center [563, 17] width 34 height 24
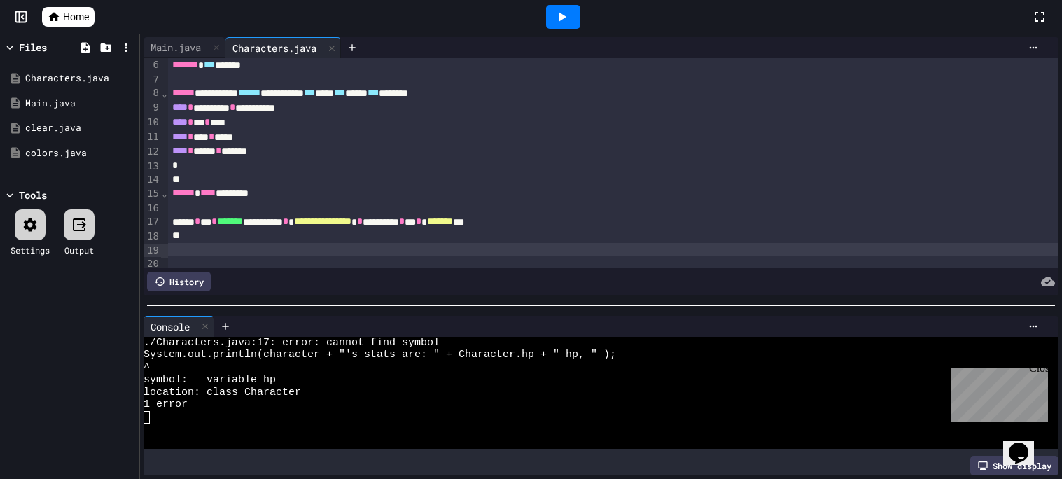
scroll to position [72, 0]
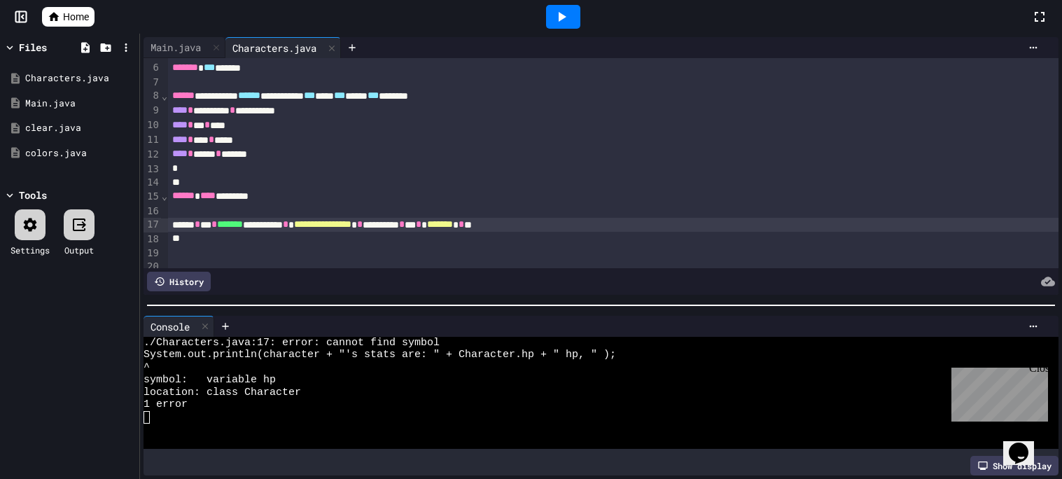
click at [518, 230] on div "**********" at bounding box center [613, 225] width 891 height 15
click at [197, 55] on div "Main.java" at bounding box center [185, 47] width 82 height 21
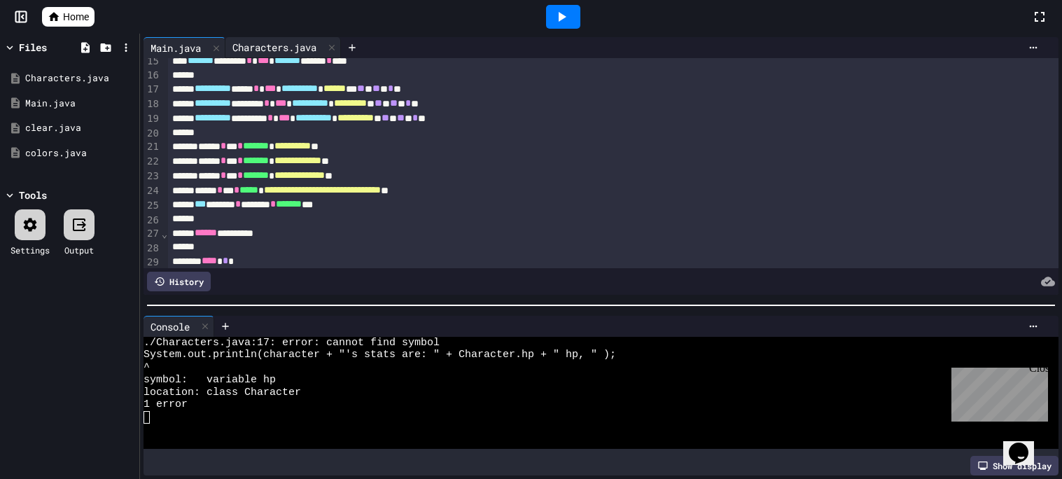
click at [280, 46] on div "Characters.java" at bounding box center [275, 47] width 98 height 15
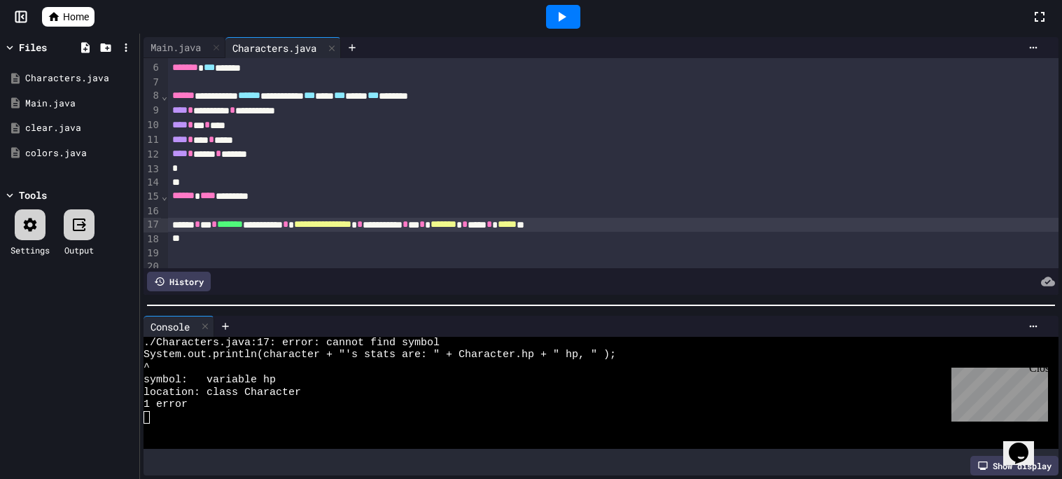
click at [558, 11] on icon at bounding box center [561, 16] width 17 height 17
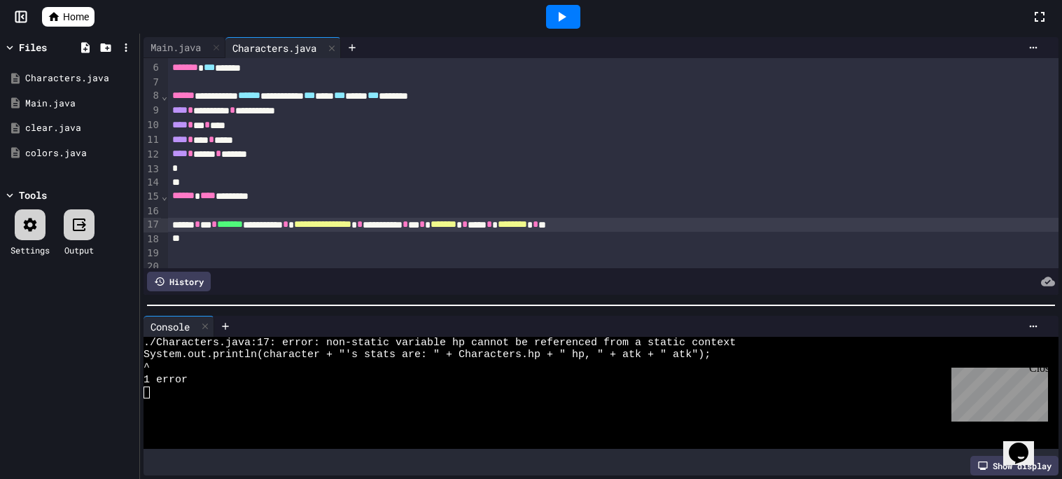
click at [534, 228] on div "**********" at bounding box center [613, 225] width 891 height 15
click at [555, 14] on icon at bounding box center [561, 16] width 17 height 17
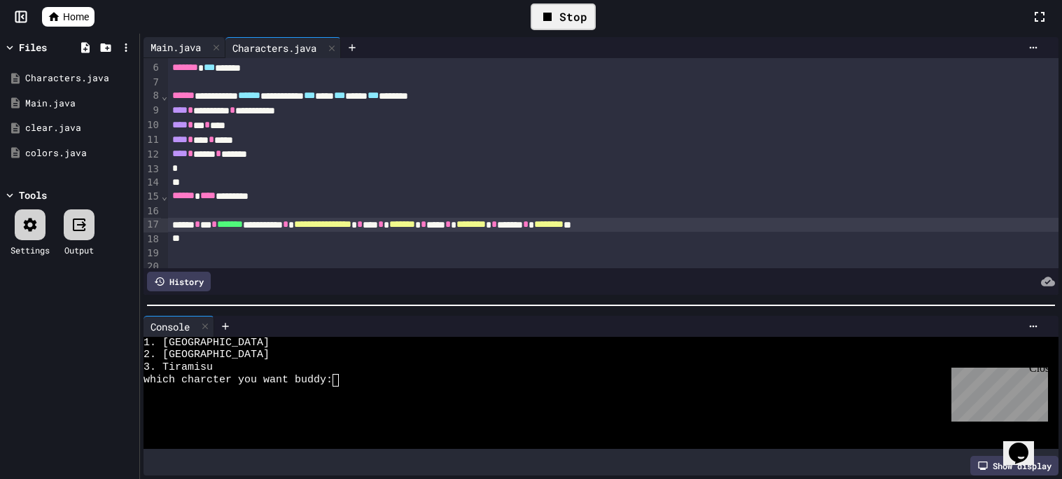
click at [186, 46] on div "Main.java" at bounding box center [176, 47] width 64 height 15
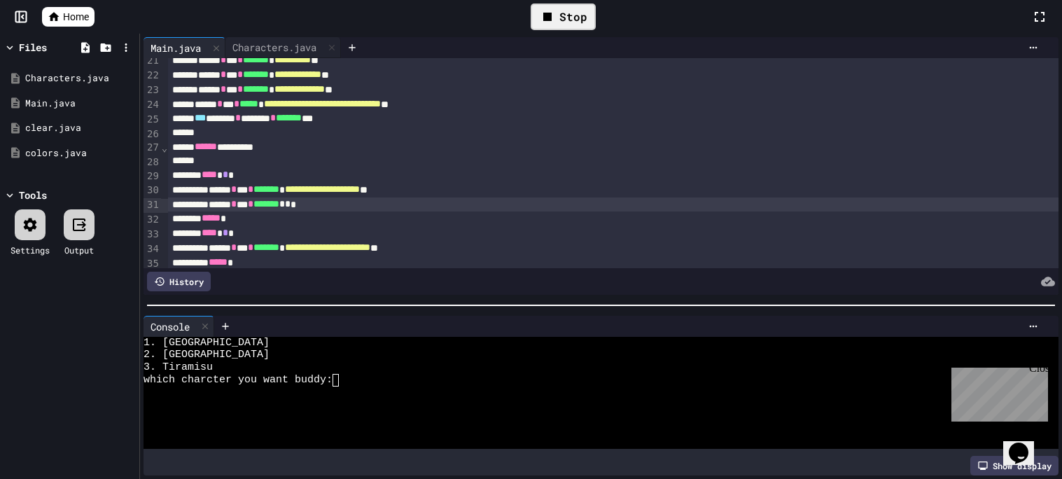
scroll to position [326, 0]
